Goal: Task Accomplishment & Management: Manage account settings

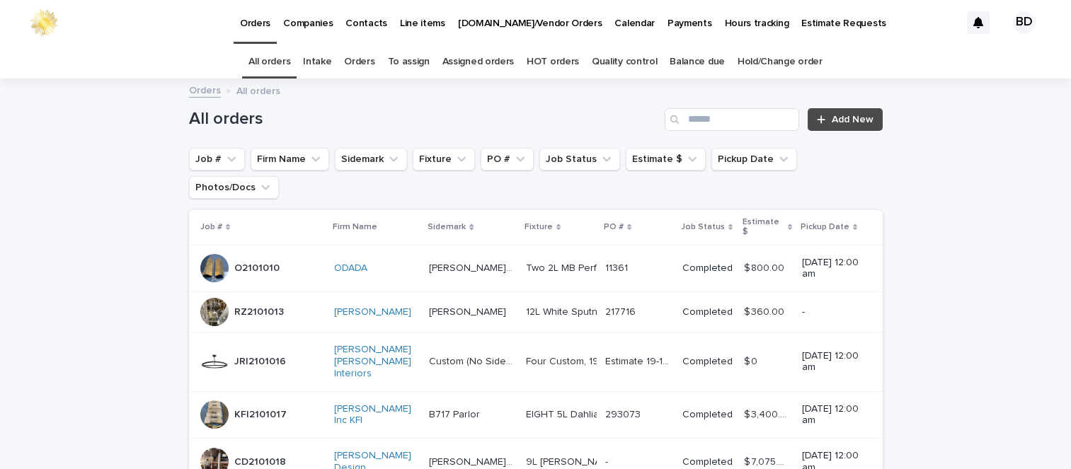
click at [361, 60] on link "Orders" at bounding box center [359, 61] width 30 height 33
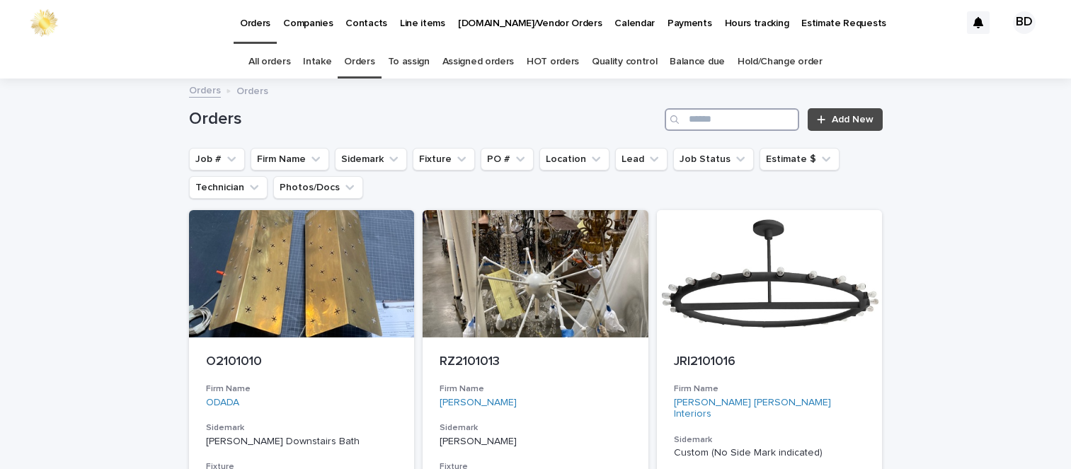
click at [730, 122] on input "Search" at bounding box center [732, 119] width 134 height 23
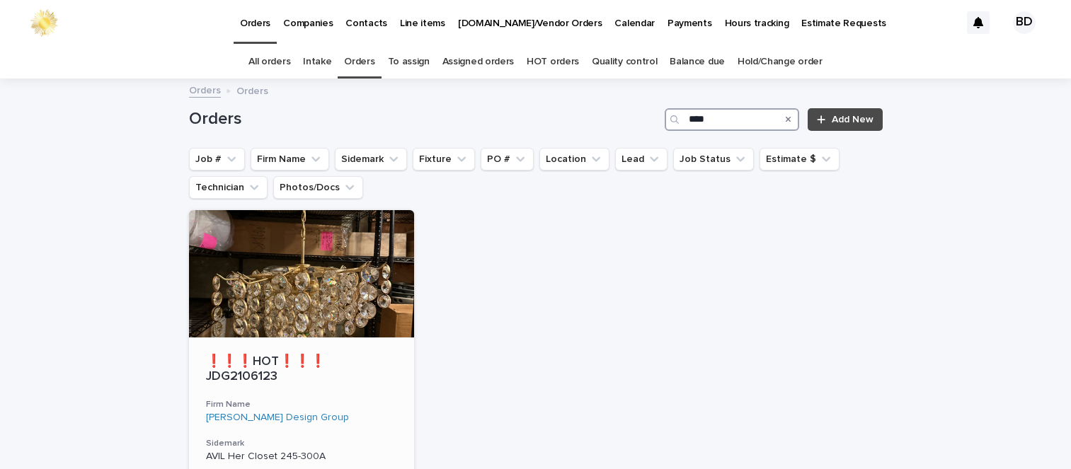
type input "****"
click at [282, 352] on div "❗❗❗HOT❗❗❗ JDG2106123" at bounding box center [302, 368] width 192 height 33
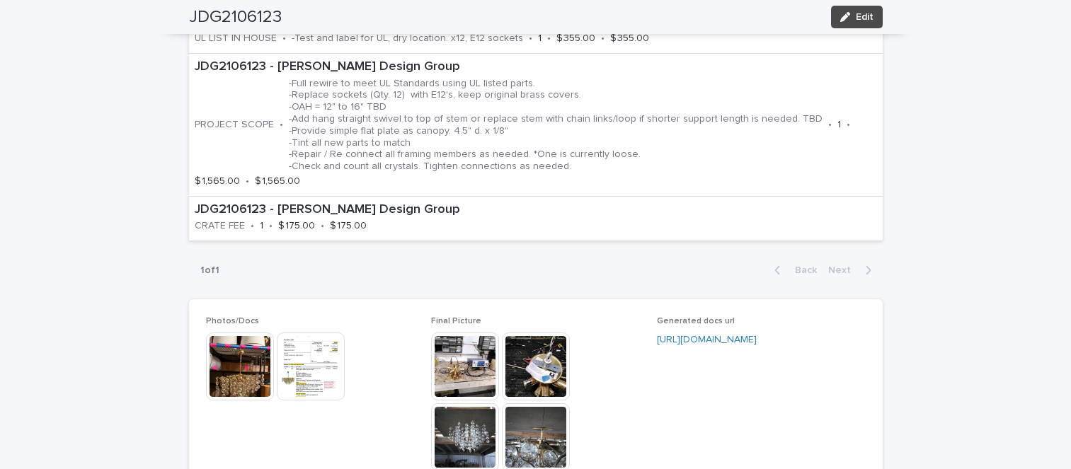
scroll to position [757, 0]
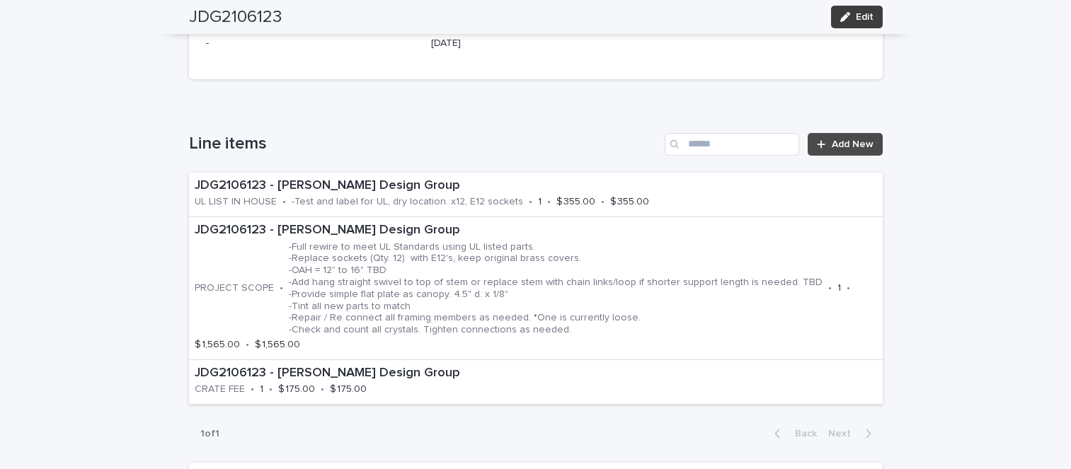
click at [839, 11] on button "Edit" at bounding box center [857, 17] width 52 height 23
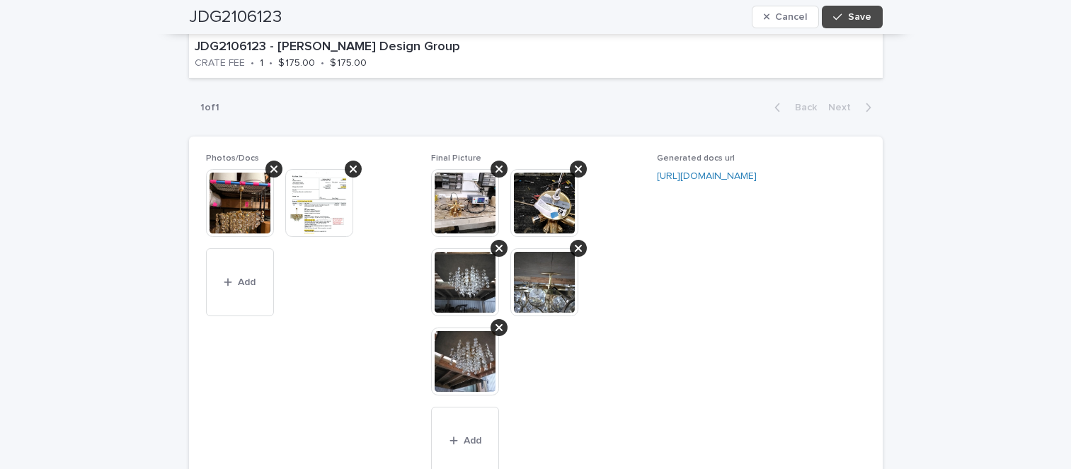
scroll to position [1023, 0]
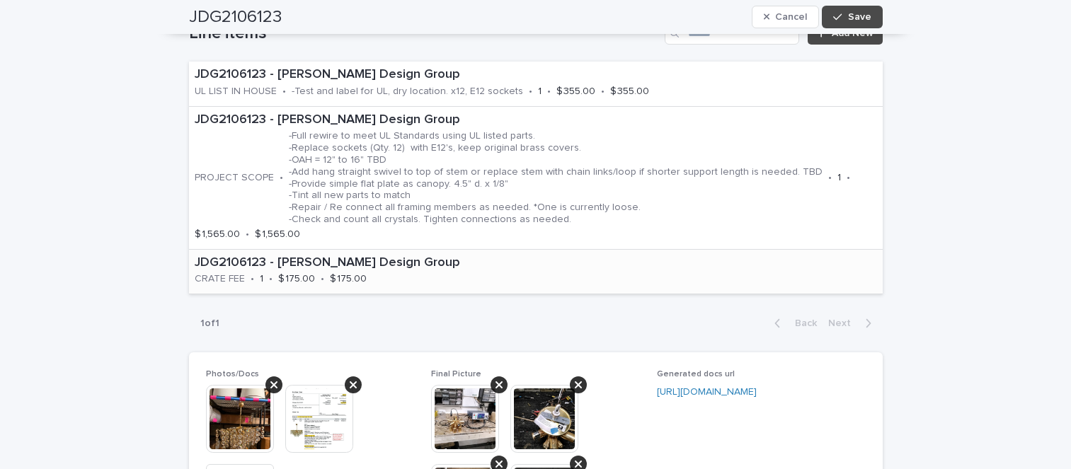
click at [449, 294] on div "JDG2106123 - [PERSON_NAME] Design Group CRATE FEE • 1 • $ 175.00 • $ 175.00" at bounding box center [413, 272] width 449 height 44
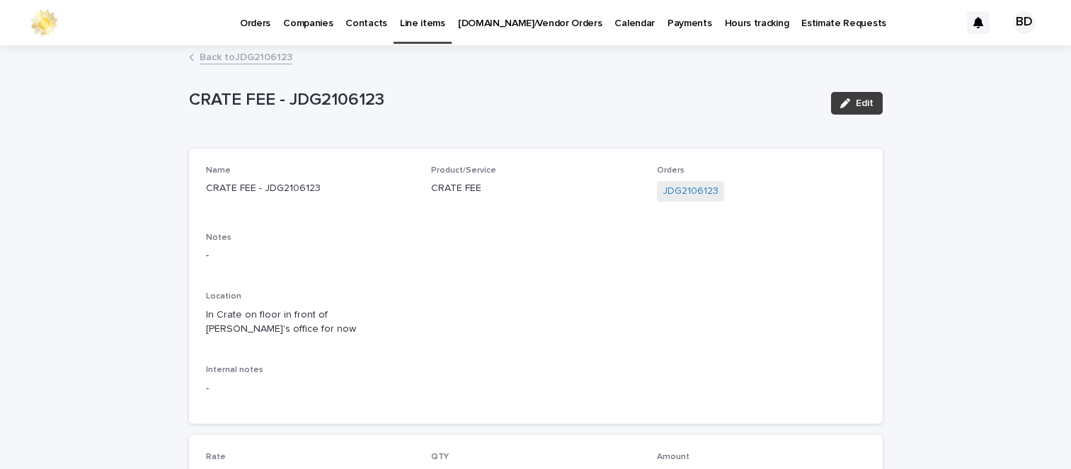
click at [856, 104] on span "Edit" at bounding box center [865, 103] width 18 height 10
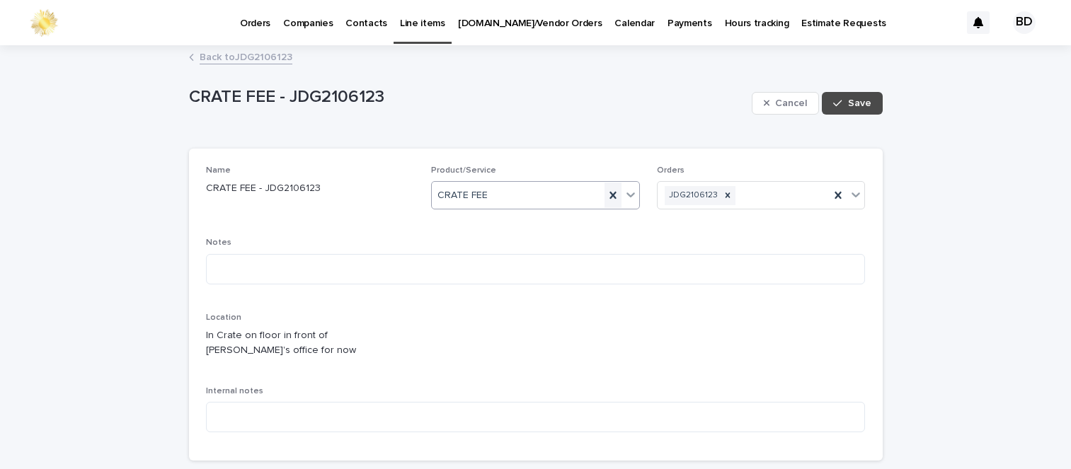
click at [609, 193] on icon at bounding box center [612, 195] width 6 height 7
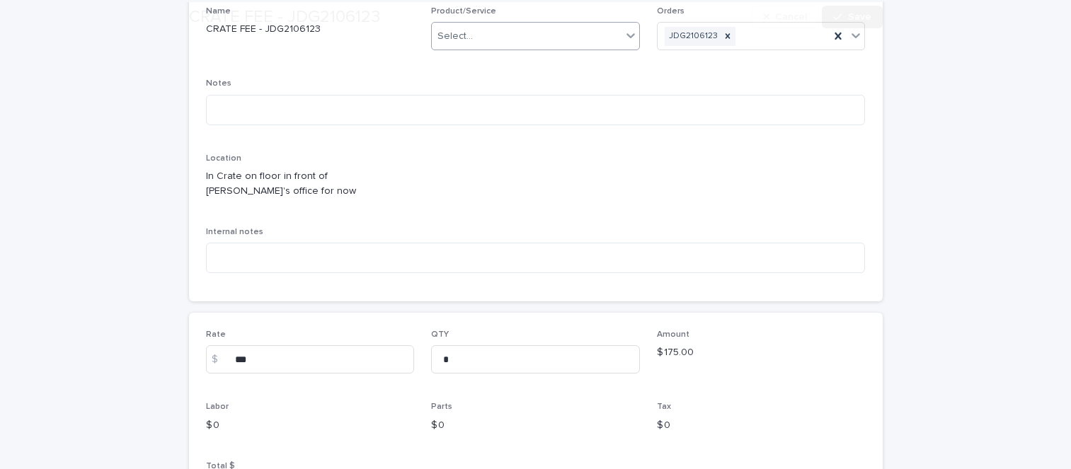
scroll to position [319, 0]
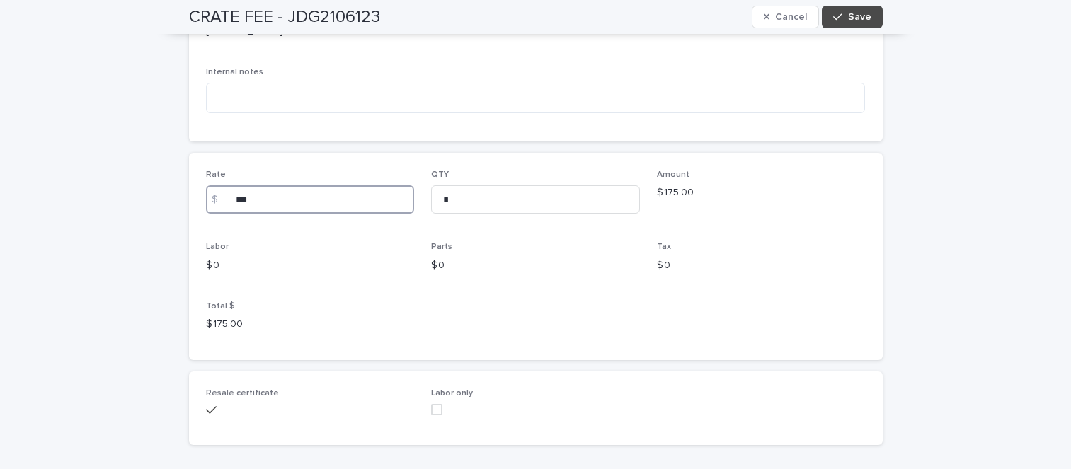
drag, startPoint x: 280, startPoint y: 200, endPoint x: 190, endPoint y: 199, distance: 89.9
click at [190, 199] on div "Rate $ *** QTY * Amount $ 175.00 Labor $ 0 Parts $ 0 Tax $ 0 Total $ $ 175.00" at bounding box center [536, 256] width 694 height 207
drag, startPoint x: 517, startPoint y: 191, endPoint x: 242, endPoint y: 234, distance: 278.6
click at [227, 234] on div "Rate $ QTY * Amount $ 175.00 Labor $ 0 Parts $ 0 Tax $ 0 Total $ $ 175.00" at bounding box center [536, 256] width 660 height 173
click at [861, 18] on span "Save" at bounding box center [859, 17] width 23 height 10
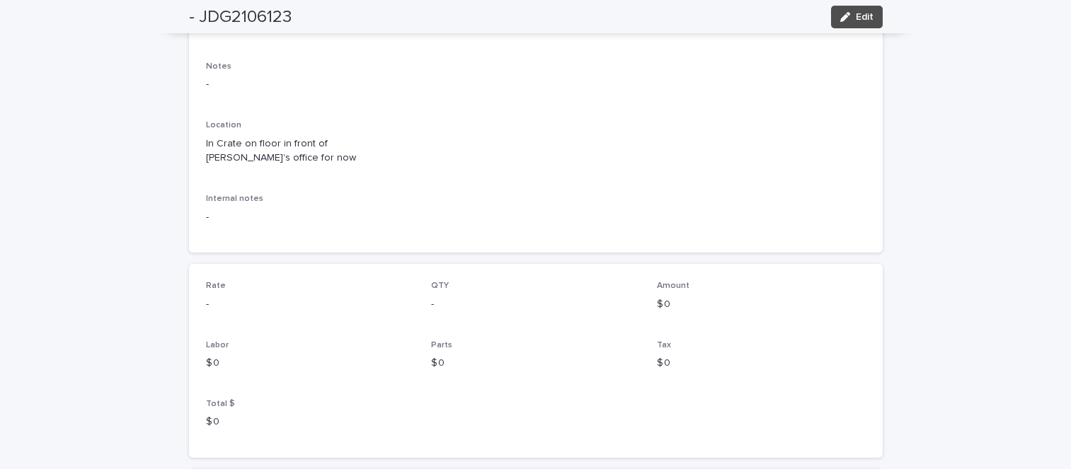
scroll to position [77, 0]
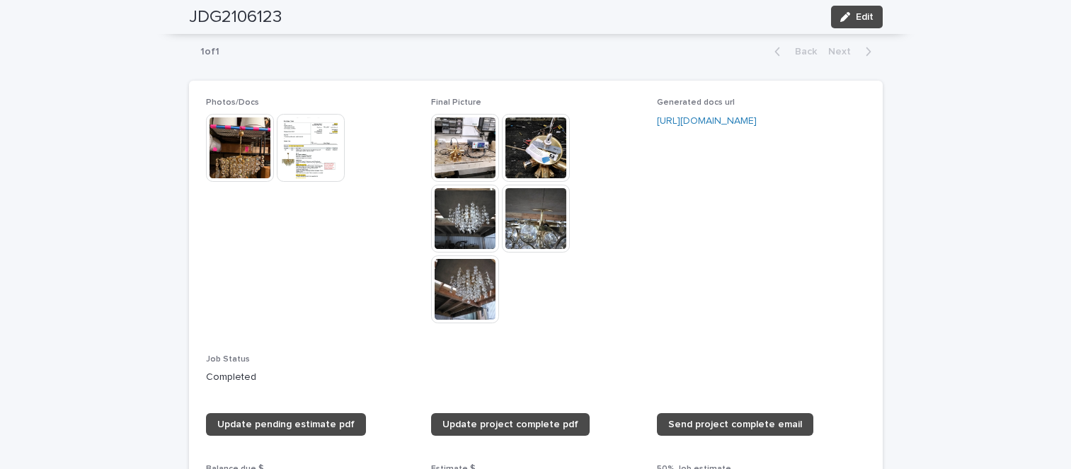
scroll to position [1151, 0]
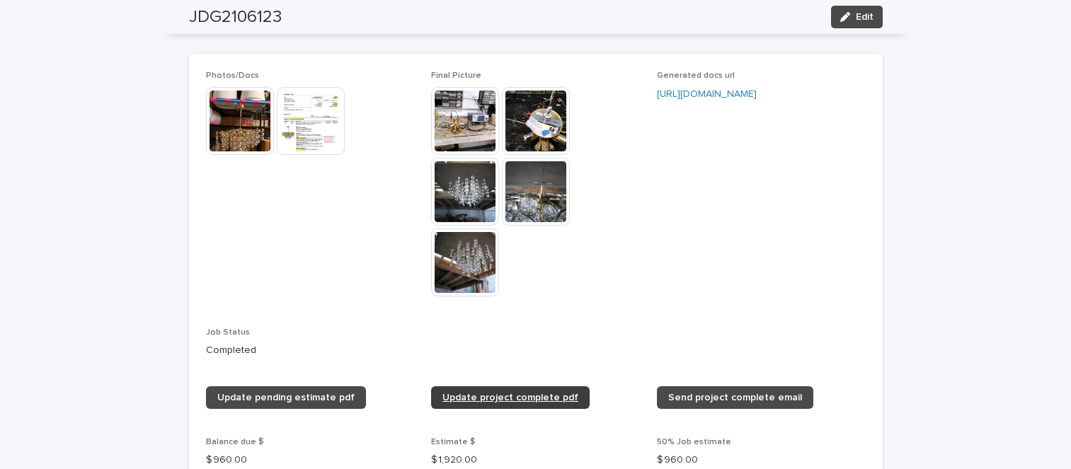
click at [517, 394] on span "Update project complete pdf" at bounding box center [510, 398] width 136 height 10
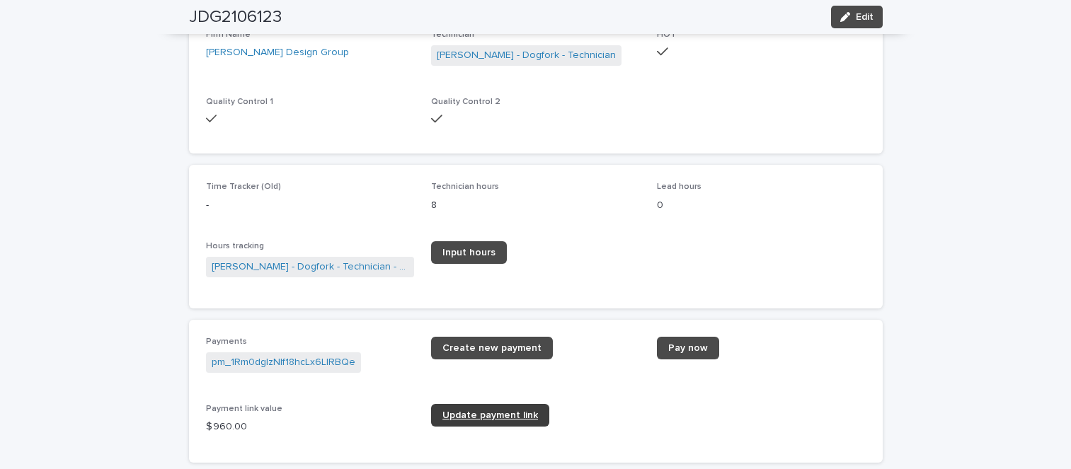
click at [473, 414] on span "Update payment link" at bounding box center [490, 415] width 96 height 10
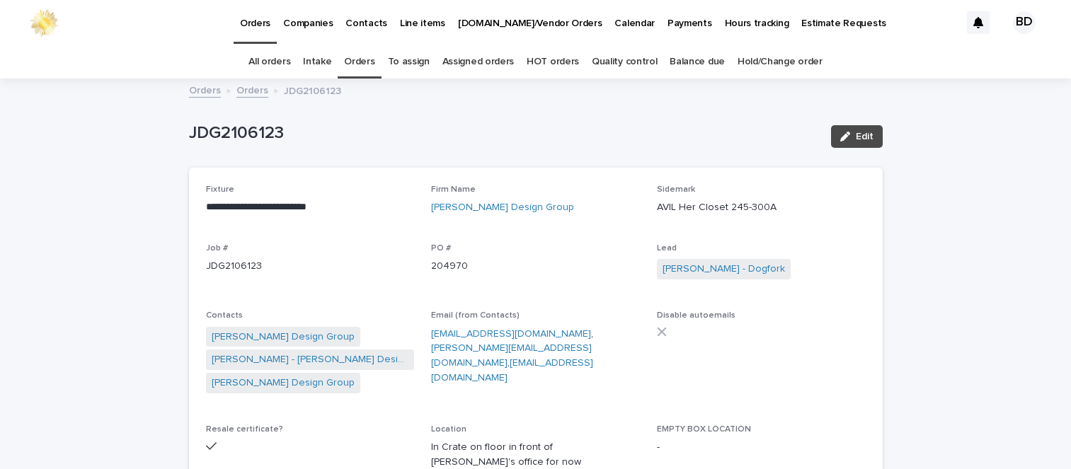
scroll to position [115, 0]
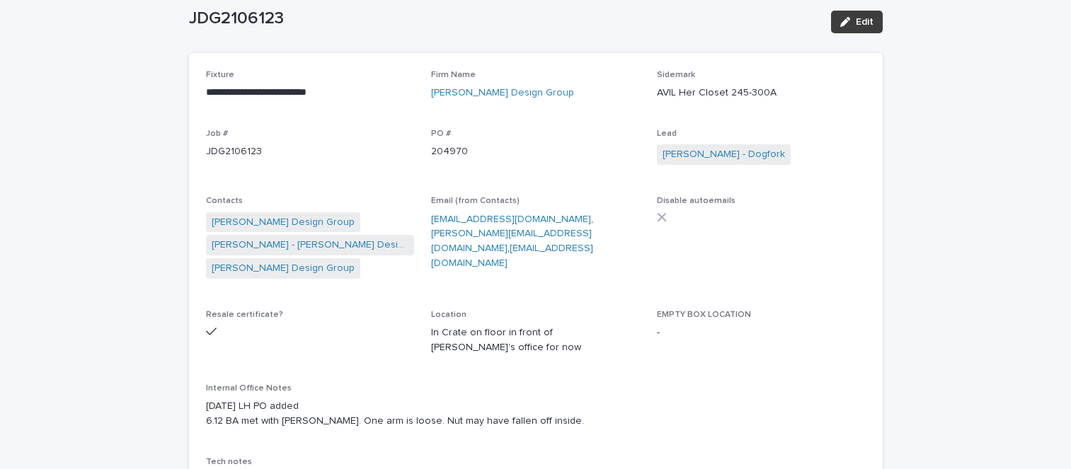
click at [840, 18] on icon "button" at bounding box center [845, 22] width 10 height 10
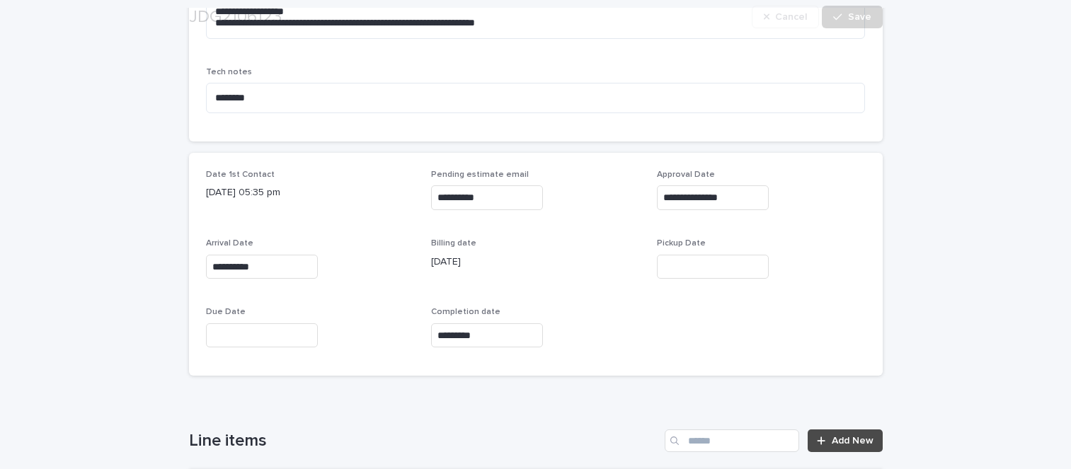
scroll to position [1980, 0]
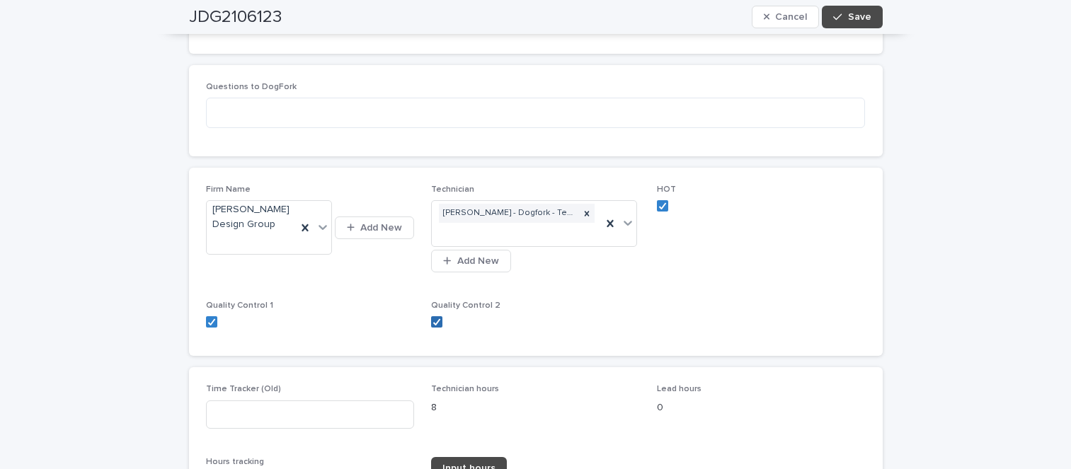
click at [435, 326] on icon at bounding box center [436, 321] width 8 height 7
click at [208, 326] on icon at bounding box center [211, 321] width 8 height 7
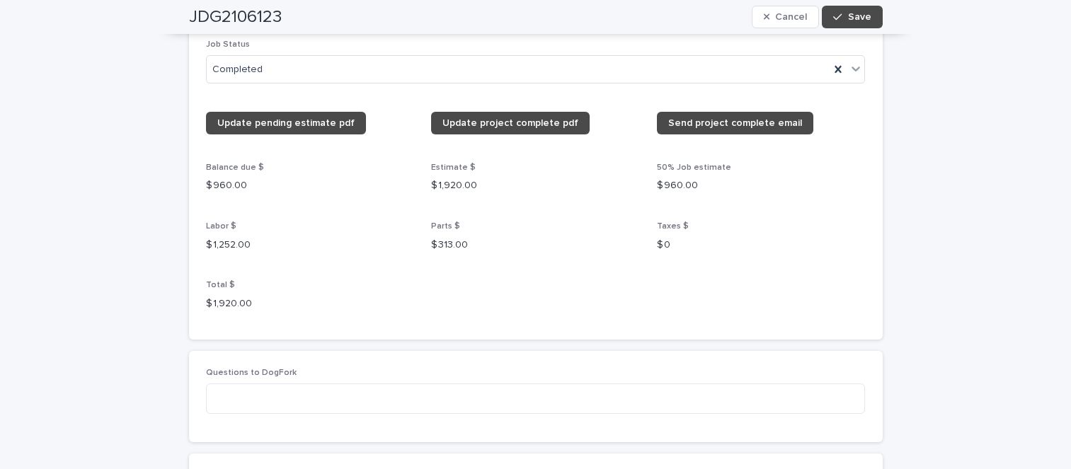
scroll to position [1530, 0]
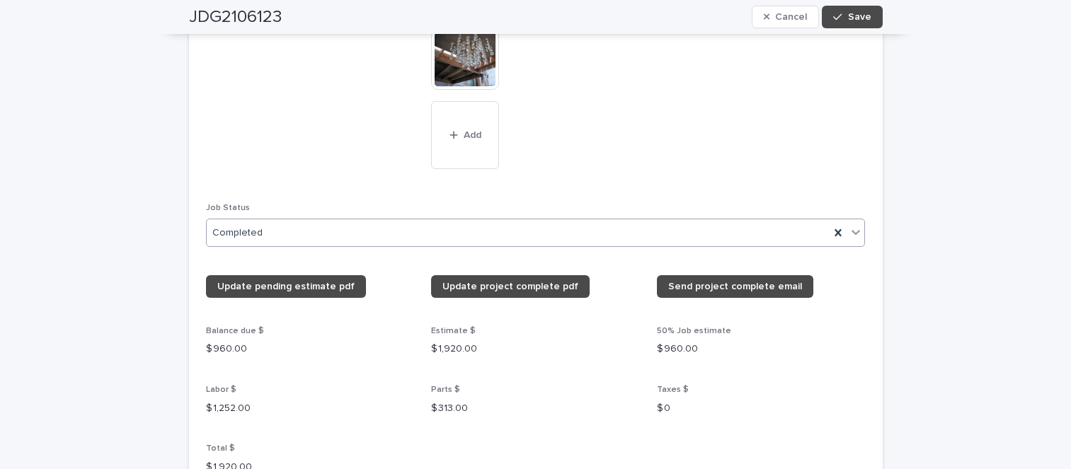
click at [851, 239] on icon at bounding box center [856, 232] width 14 height 14
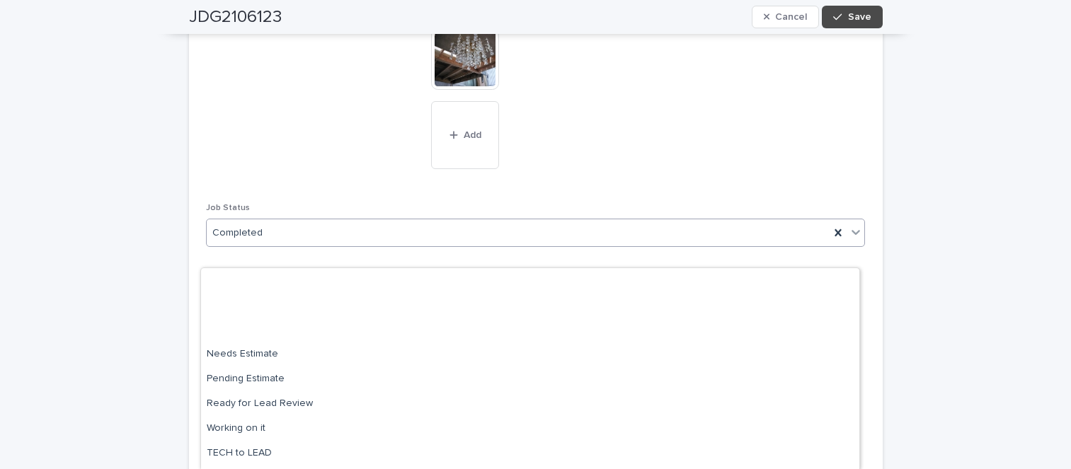
scroll to position [134, 0]
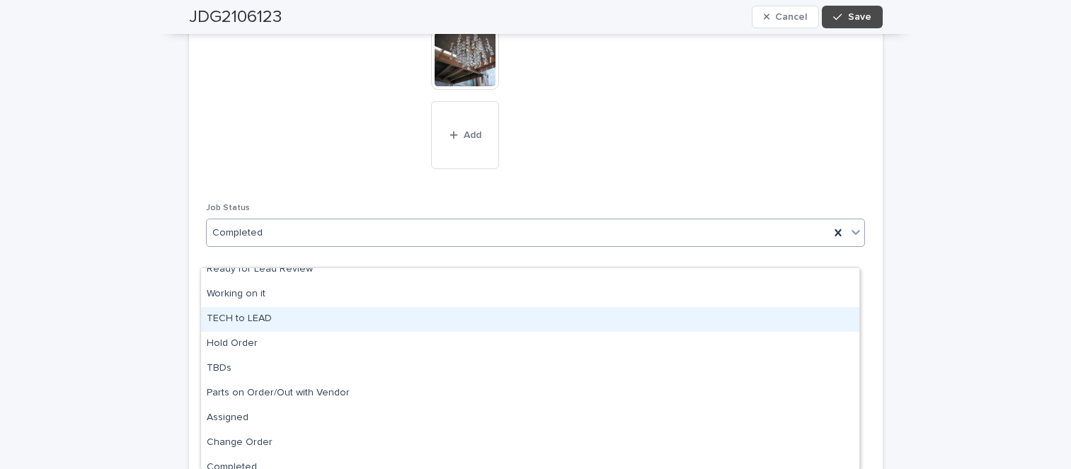
click at [221, 316] on div "TECH to LEAD" at bounding box center [530, 319] width 658 height 25
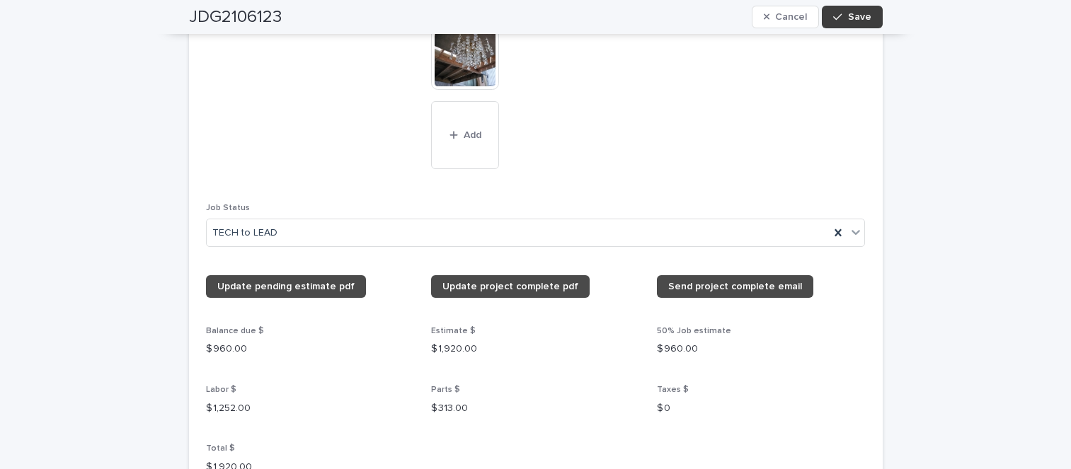
click at [856, 19] on span "Save" at bounding box center [859, 17] width 23 height 10
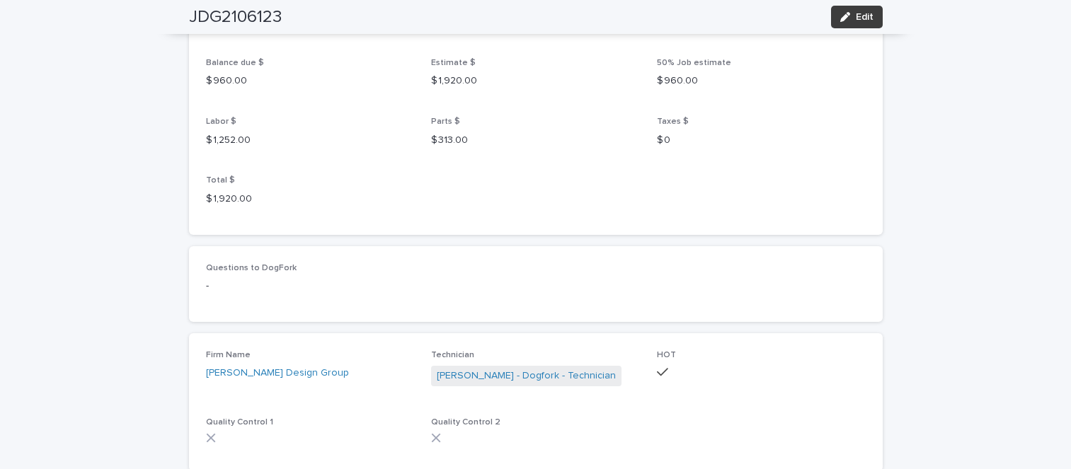
scroll to position [1307, 0]
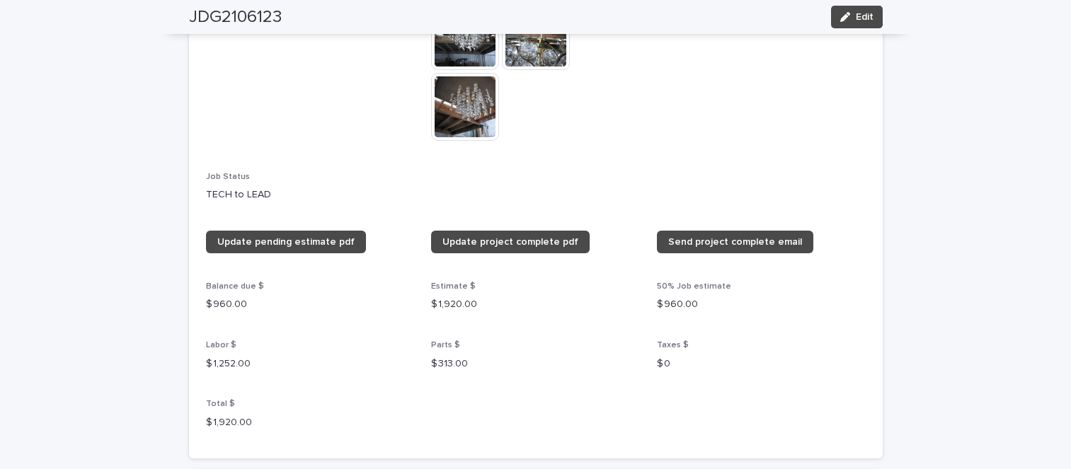
drag, startPoint x: 838, startPoint y: 11, endPoint x: 762, endPoint y: 163, distance: 169.3
click at [839, 11] on button "Edit" at bounding box center [857, 17] width 52 height 23
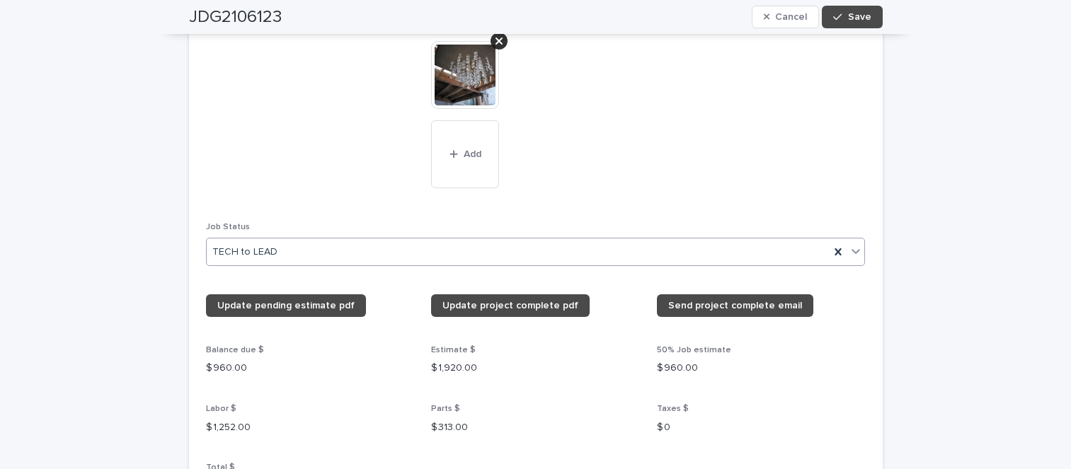
scroll to position [1524, 0]
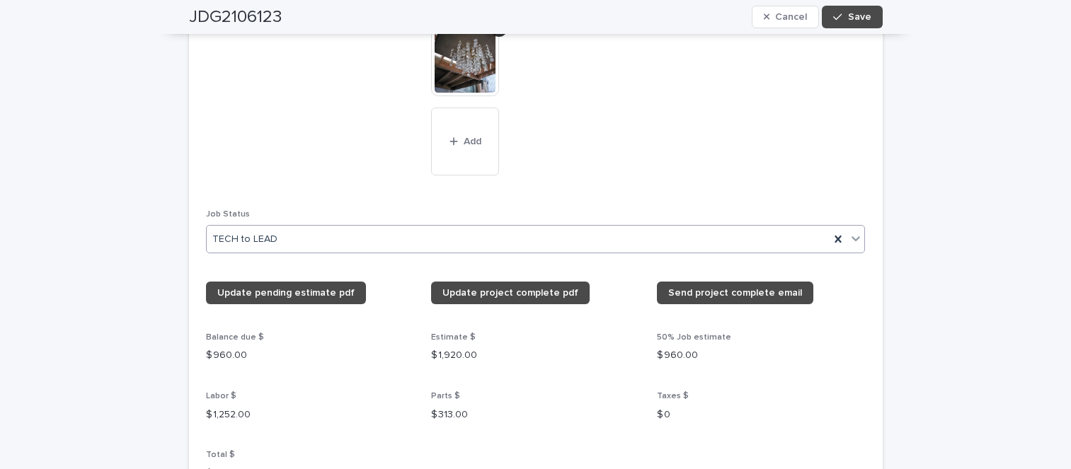
click at [852, 241] on icon at bounding box center [856, 238] width 8 height 5
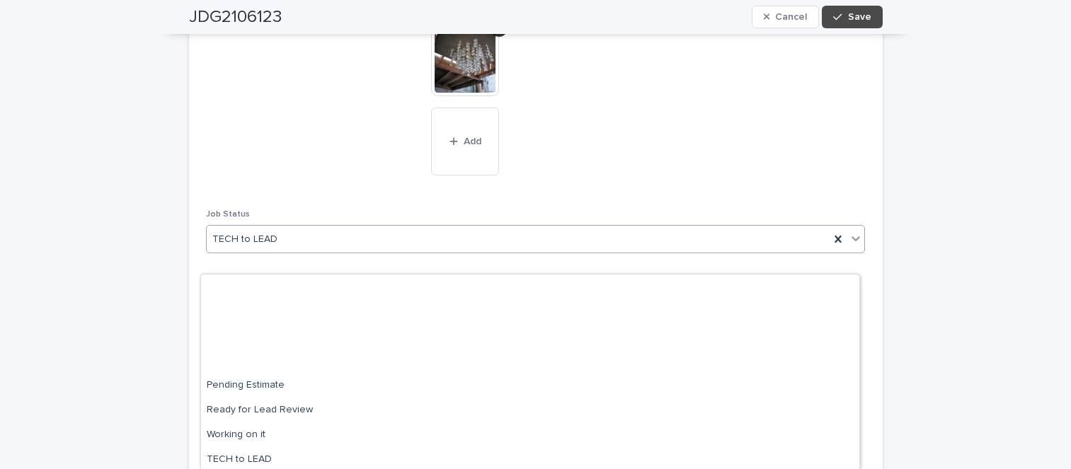
scroll to position [151, 0]
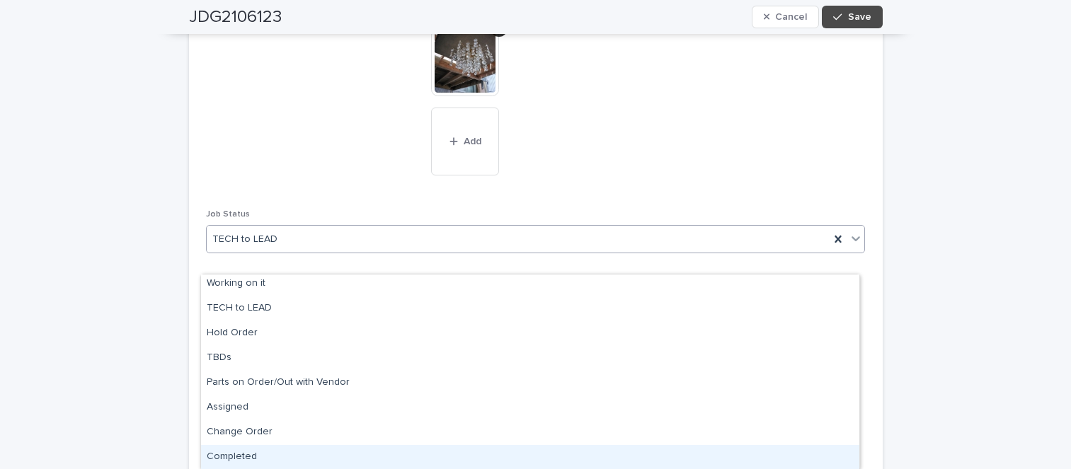
click at [251, 450] on div "Completed" at bounding box center [530, 457] width 658 height 25
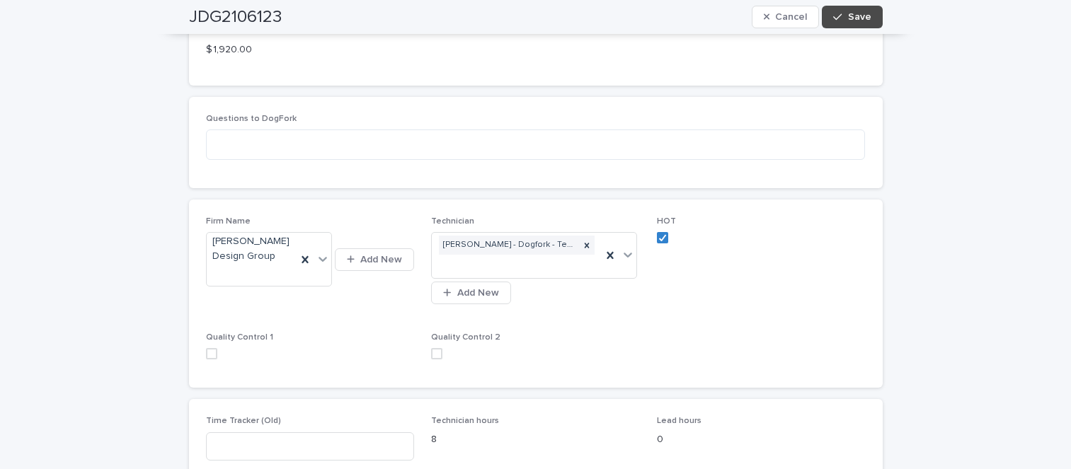
scroll to position [2004, 0]
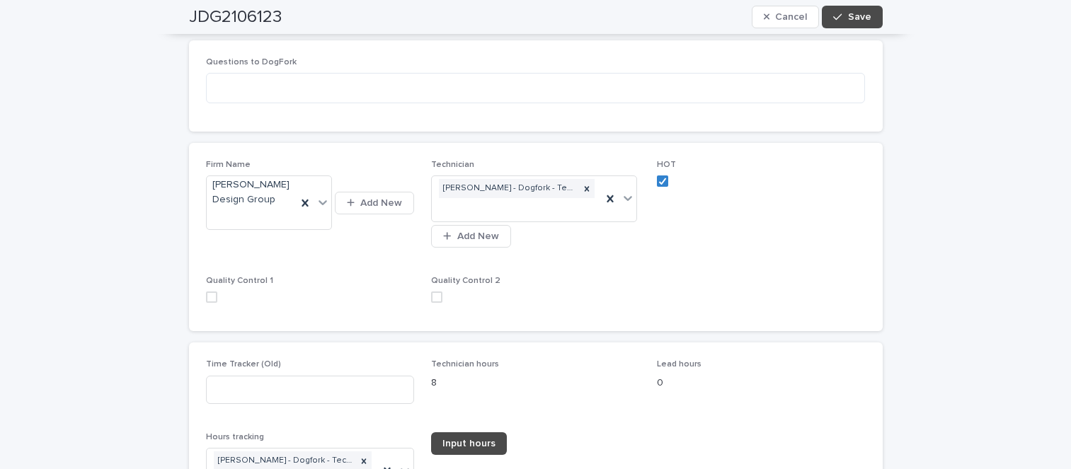
click at [431, 303] on span at bounding box center [436, 297] width 11 height 11
click at [206, 303] on span at bounding box center [211, 297] width 11 height 11
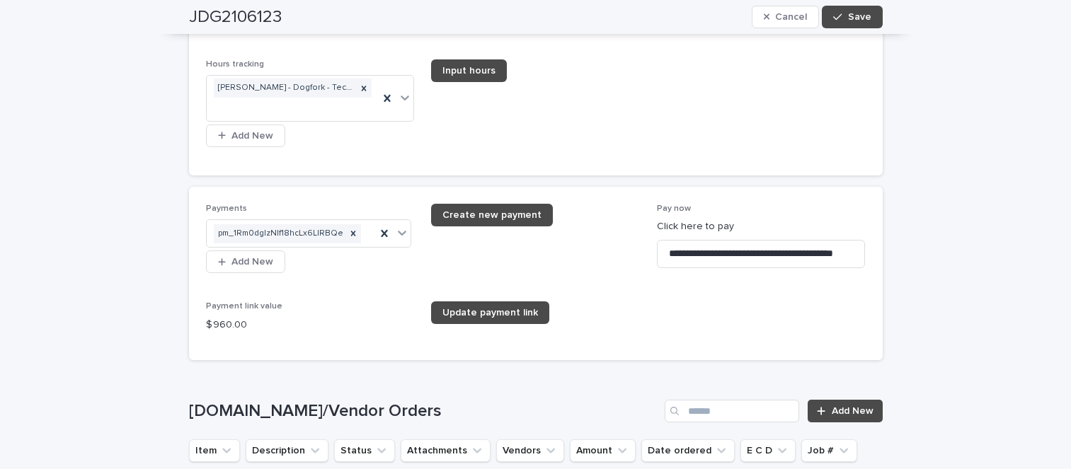
scroll to position [2428, 0]
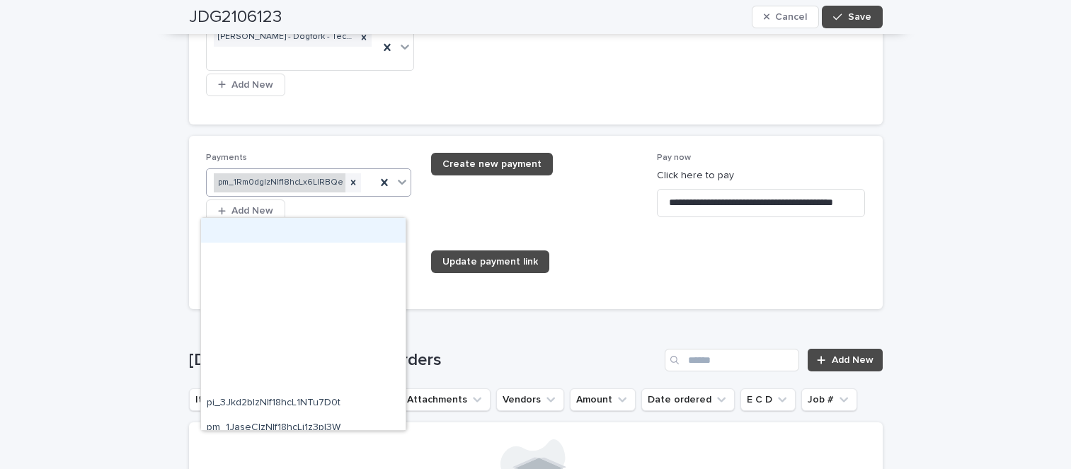
click at [256, 193] on div "pm_1Rm0dgIzNIf18hcLx6LlRBQe" at bounding box center [280, 182] width 132 height 19
click at [287, 193] on div "pm_1Rm0dgIzNIf18hcLx6LlRBQe" at bounding box center [280, 182] width 132 height 19
click at [288, 193] on div "pm_1Rm0dgIzNIf18hcLx6LlRBQe" at bounding box center [280, 182] width 132 height 19
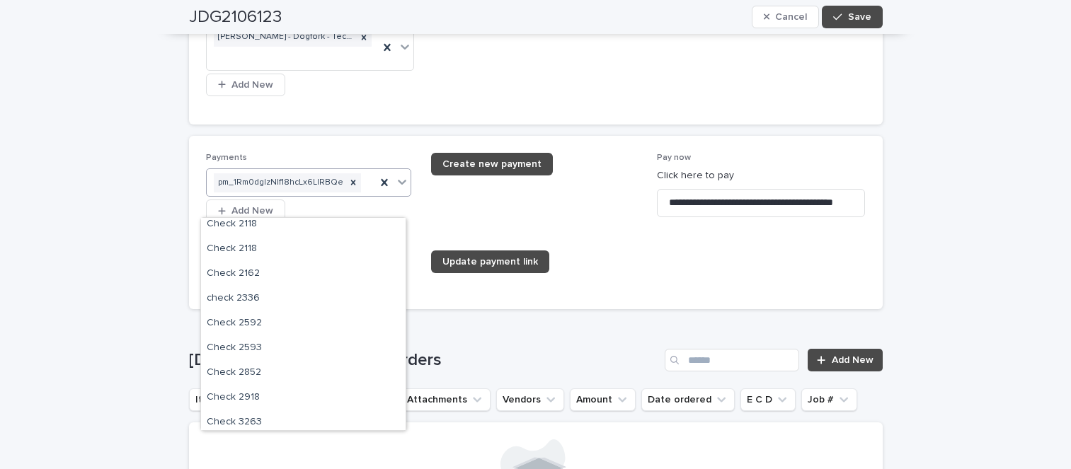
scroll to position [0, 0]
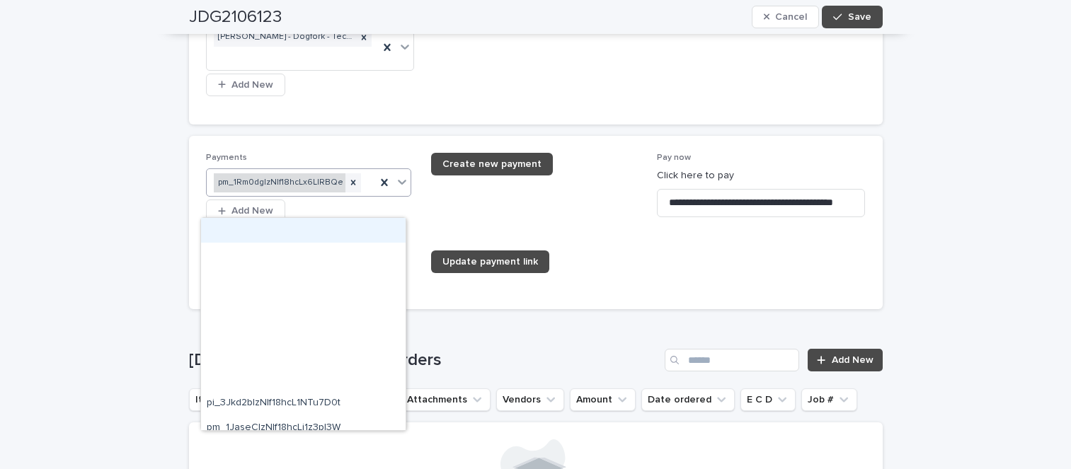
click at [273, 193] on div "pm_1Rm0dgIzNIf18hcLx6LlRBQe" at bounding box center [280, 182] width 132 height 19
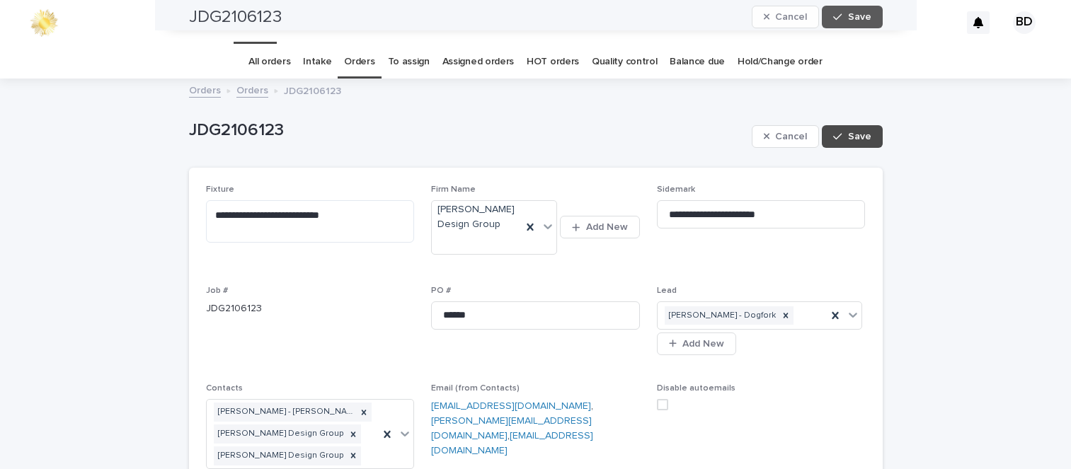
scroll to position [1682, 0]
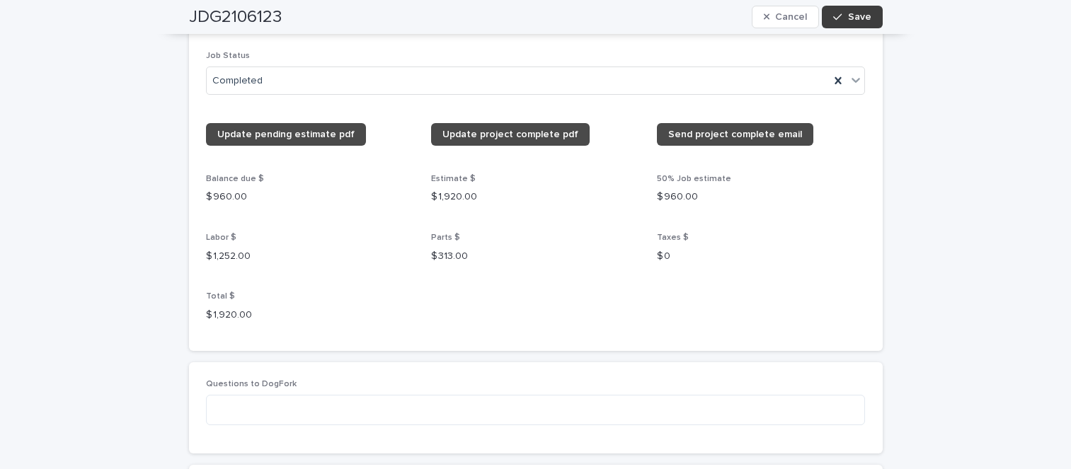
click at [839, 19] on div "button" at bounding box center [840, 17] width 14 height 10
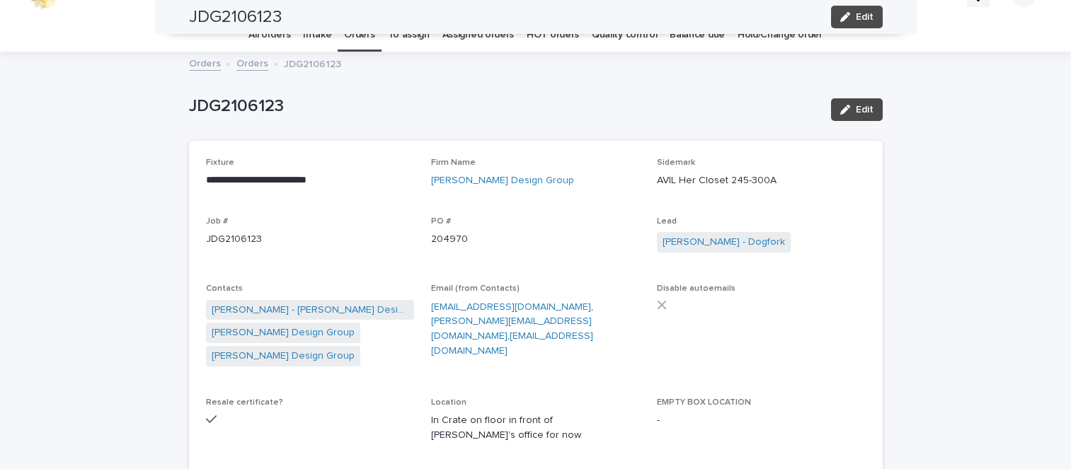
scroll to position [0, 0]
